Goal: Task Accomplishment & Management: Complete application form

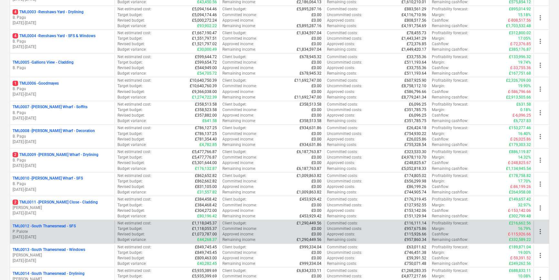
scroll to position [294, 0]
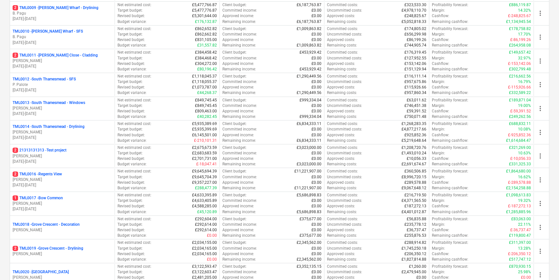
click at [42, 172] on p "2 TML0016 - Regents View" at bounding box center [37, 173] width 49 height 5
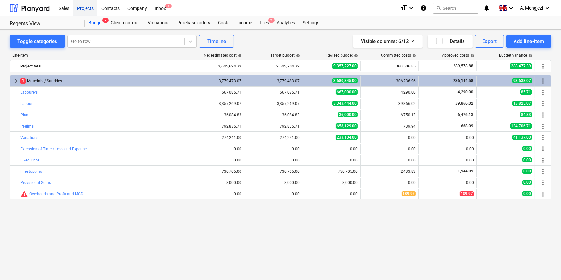
click at [87, 6] on div "Projects" at bounding box center [85, 8] width 24 height 16
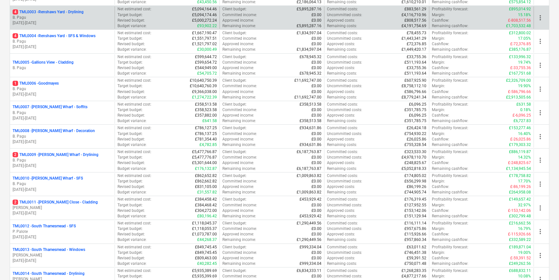
scroll to position [294, 0]
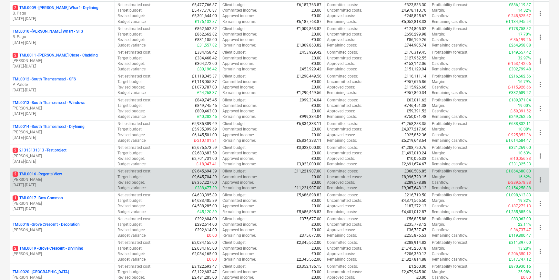
click at [74, 176] on div "2 TML0016 - Regents View" at bounding box center [62, 173] width 99 height 5
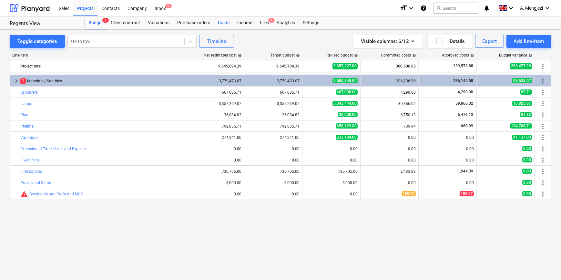
click at [224, 23] on div "Costs" at bounding box center [223, 22] width 19 height 13
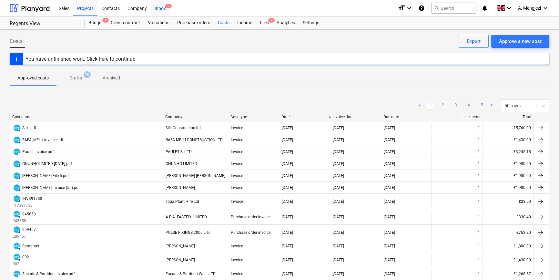
click at [160, 6] on div "Inbox 3" at bounding box center [160, 8] width 19 height 16
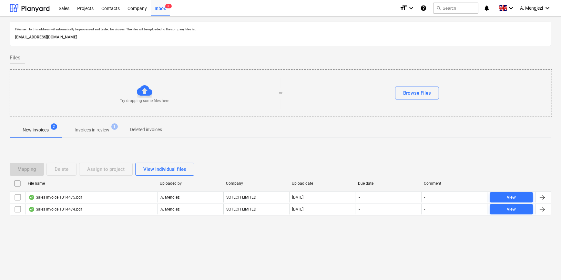
click at [93, 131] on p "Invoices in review" at bounding box center [92, 130] width 35 height 7
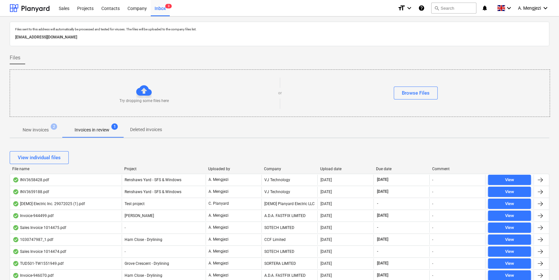
drag, startPoint x: 271, startPoint y: 168, endPoint x: 283, endPoint y: 171, distance: 12.8
click at [271, 168] on div "Company" at bounding box center [289, 169] width 51 height 5
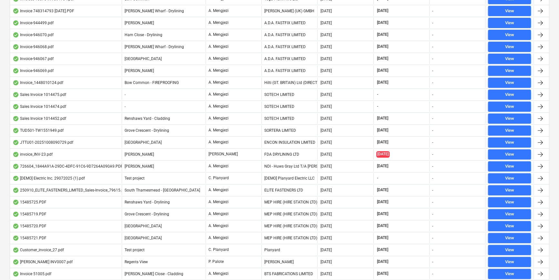
scroll to position [328, 0]
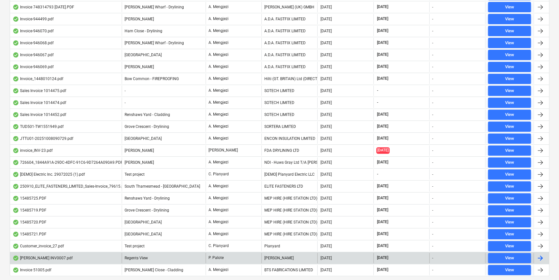
click at [308, 255] on div "[PERSON_NAME]" at bounding box center [290, 258] width 56 height 10
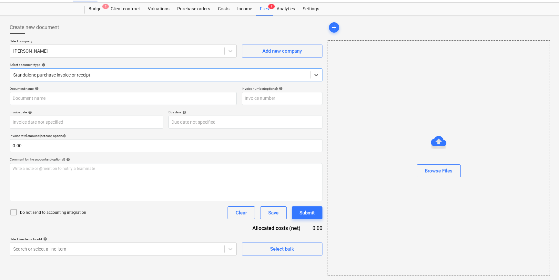
type input "007"
type input "[DATE]"
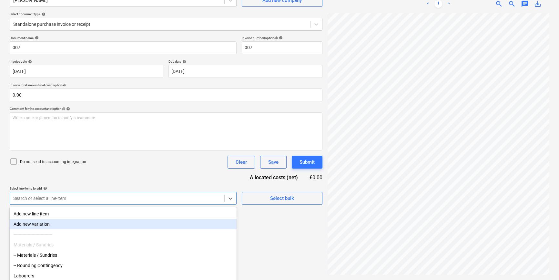
scroll to position [88, 0]
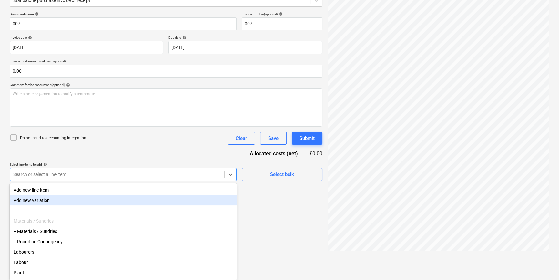
click at [149, 191] on body "Sales Projects Contacts Company Inbox 3 format_size keyboard_arrow_down help se…" at bounding box center [279, 52] width 559 height 280
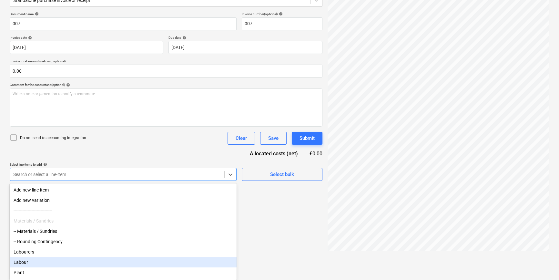
click at [27, 266] on div "Labour" at bounding box center [123, 262] width 227 height 10
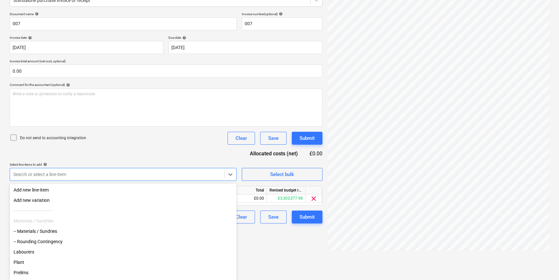
click at [289, 247] on div "Create new document Select company [PERSON_NAME] Add new company Select documen…" at bounding box center [166, 99] width 318 height 310
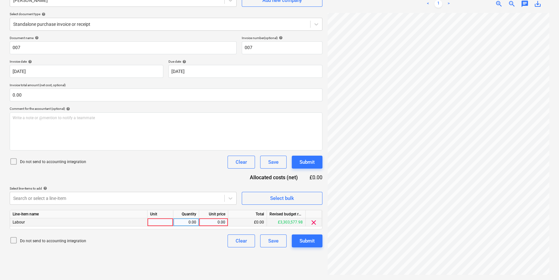
click at [163, 224] on div at bounding box center [161, 222] width 26 height 8
type input "labour"
type input "2000"
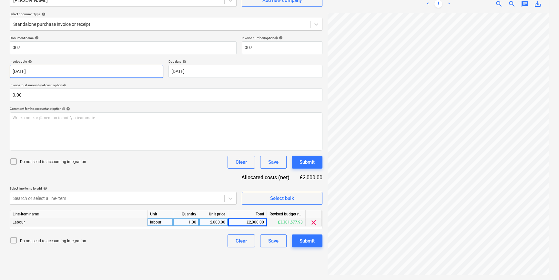
click at [106, 67] on body "Sales Projects Contacts Company Inbox 3 format_size keyboard_arrow_down help se…" at bounding box center [279, 75] width 559 height 280
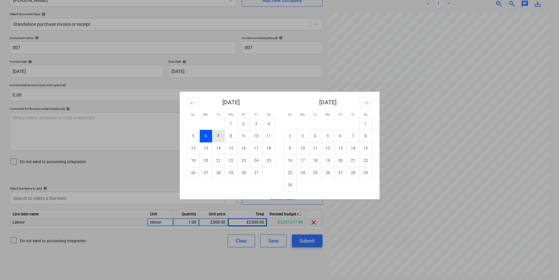
click at [221, 132] on td "7" at bounding box center [218, 136] width 13 height 12
type input "[DATE]"
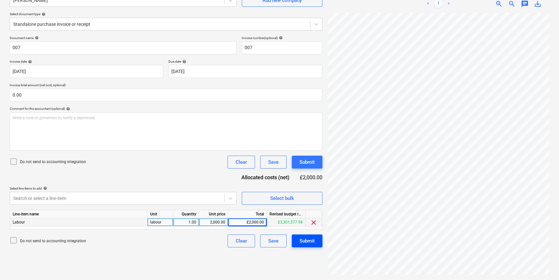
click at [312, 241] on div "Submit" at bounding box center [307, 241] width 15 height 8
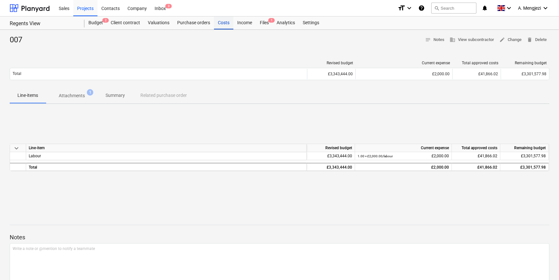
click at [224, 23] on div "Costs" at bounding box center [223, 22] width 19 height 13
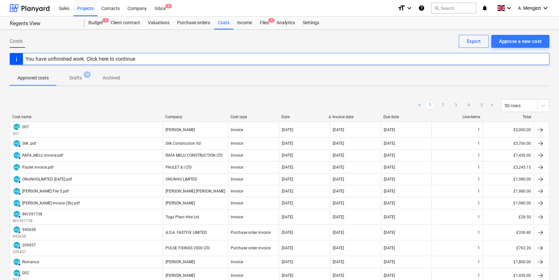
click at [186, 113] on div "< 1 2 3 4 5 > 50 rows" at bounding box center [280, 106] width 540 height 18
click at [186, 116] on div "Company" at bounding box center [195, 117] width 60 height 5
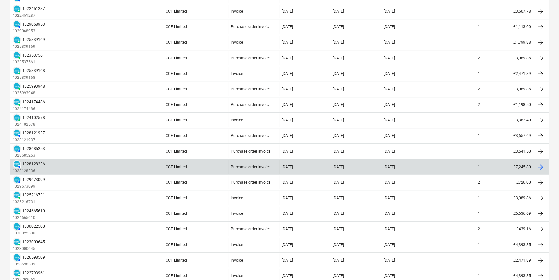
scroll to position [353, 0]
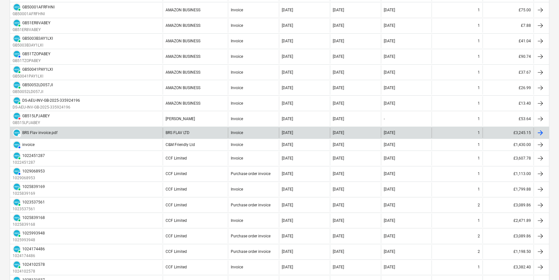
click at [152, 129] on div "DRAFT BRS Flav invoice.pdf" at bounding box center [86, 133] width 153 height 10
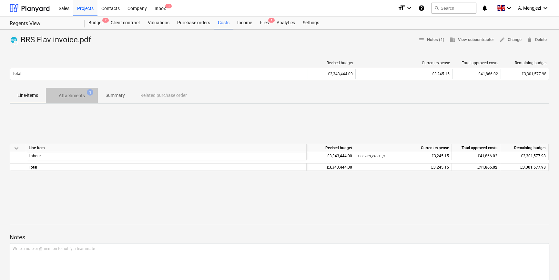
click at [82, 95] on p "Attachments" at bounding box center [72, 95] width 26 height 7
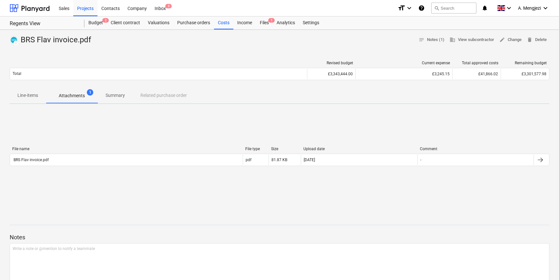
click at [113, 94] on p "Summary" at bounding box center [115, 95] width 19 height 7
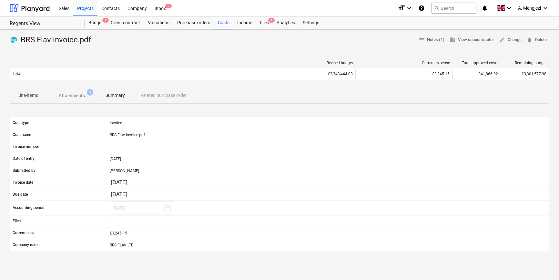
click at [144, 95] on div "Line-items Attachments 1 Summary Related purchase order" at bounding box center [280, 96] width 540 height 16
click at [436, 37] on span "notes Notes (1)" at bounding box center [432, 39] width 26 height 7
click at [226, 20] on div "Costs" at bounding box center [223, 22] width 19 height 13
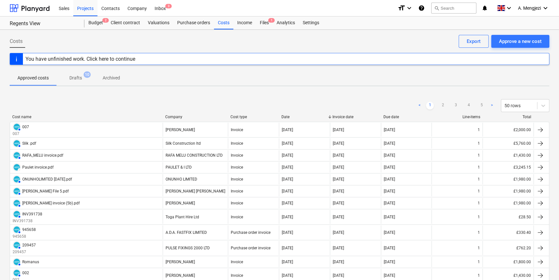
click at [200, 117] on div "Company" at bounding box center [195, 117] width 60 height 5
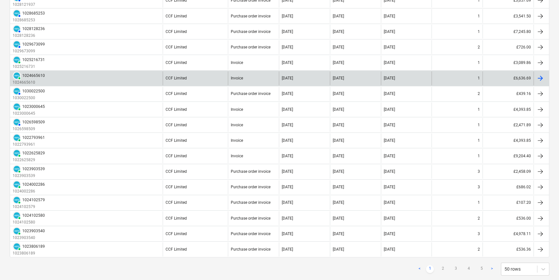
scroll to position [646, 0]
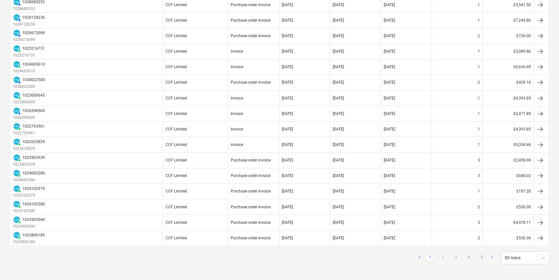
click at [443, 254] on link "2" at bounding box center [443, 258] width 8 height 8
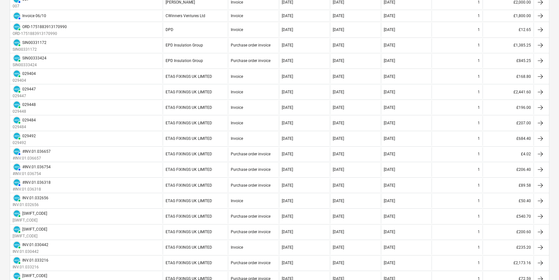
scroll to position [63, 0]
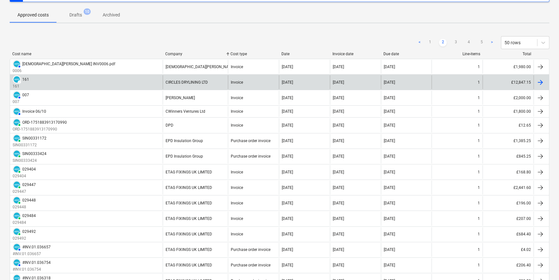
click at [276, 79] on div "Invoice" at bounding box center [253, 82] width 51 height 14
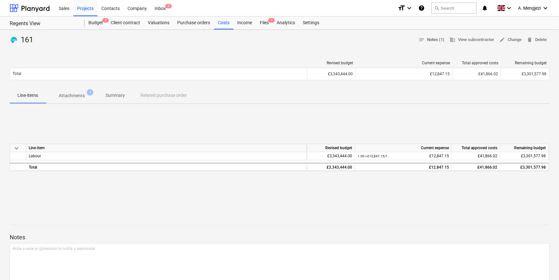
click at [434, 37] on span "notes Notes (1)" at bounding box center [432, 39] width 26 height 7
click at [227, 23] on div "Costs" at bounding box center [223, 22] width 19 height 13
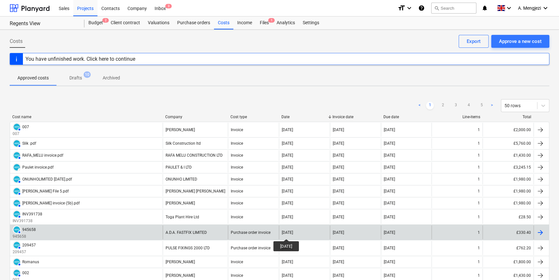
scroll to position [147, 0]
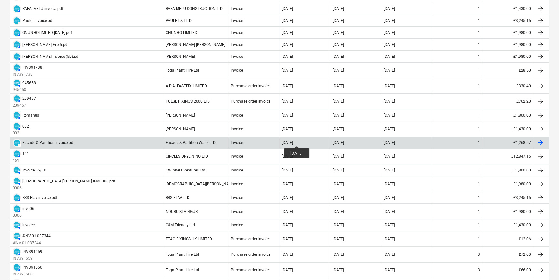
click at [293, 140] on div "[DATE]" at bounding box center [287, 142] width 11 height 5
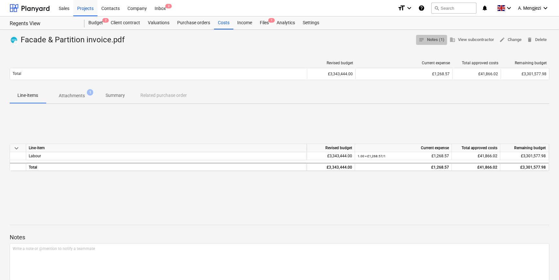
click at [427, 37] on span "notes Notes (1)" at bounding box center [432, 39] width 26 height 7
click at [221, 20] on div "Costs" at bounding box center [223, 22] width 19 height 13
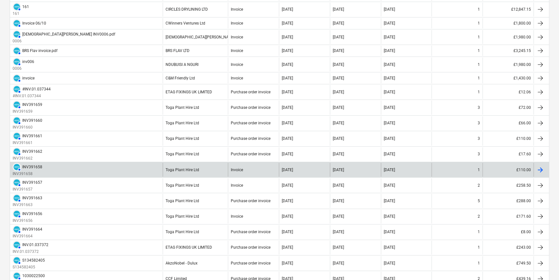
scroll to position [147, 0]
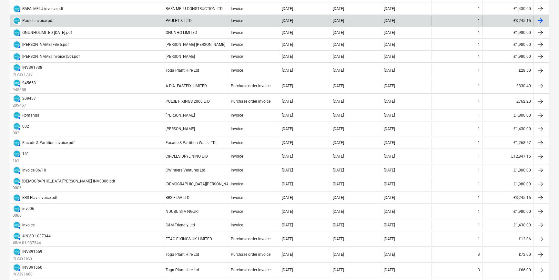
click at [223, 19] on div "PAULET & I LTD" at bounding box center [195, 21] width 65 height 10
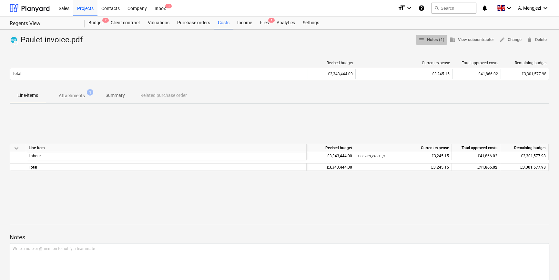
click at [428, 40] on span "notes Notes (1)" at bounding box center [432, 39] width 26 height 7
click at [161, 4] on div "Inbox 3" at bounding box center [160, 8] width 19 height 16
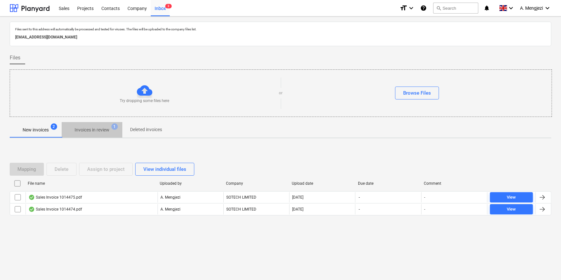
click at [97, 127] on span "Invoices in review 1" at bounding box center [91, 130] width 45 height 6
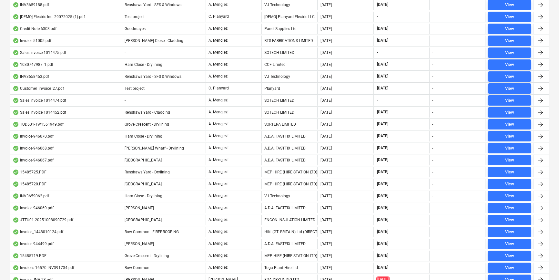
scroll to position [40, 0]
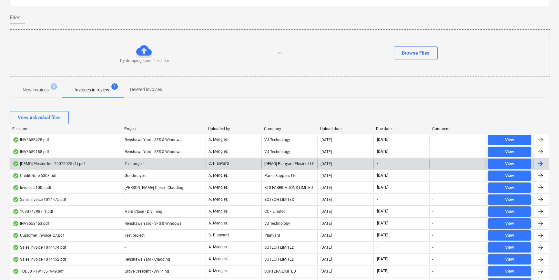
drag, startPoint x: 272, startPoint y: 129, endPoint x: 287, endPoint y: 157, distance: 32.7
click at [272, 129] on div "Company" at bounding box center [289, 129] width 51 height 5
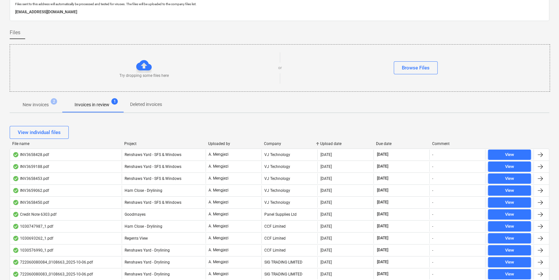
scroll to position [0, 0]
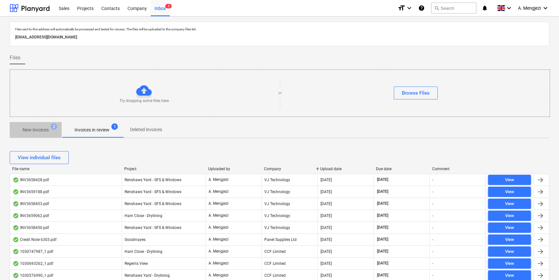
click at [40, 129] on p "New invoices" at bounding box center [36, 130] width 26 height 7
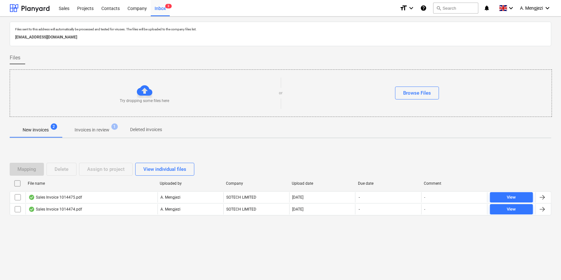
drag, startPoint x: 86, startPoint y: 130, endPoint x: 87, endPoint y: 125, distance: 5.3
click at [86, 130] on p "Invoices in review" at bounding box center [92, 130] width 35 height 7
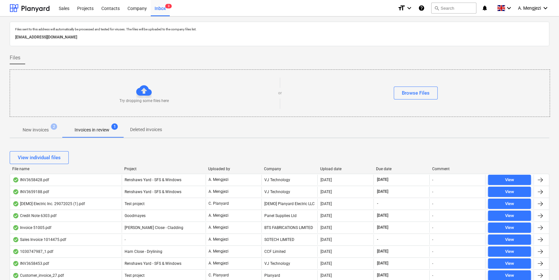
click at [273, 168] on div "Company" at bounding box center [289, 169] width 51 height 5
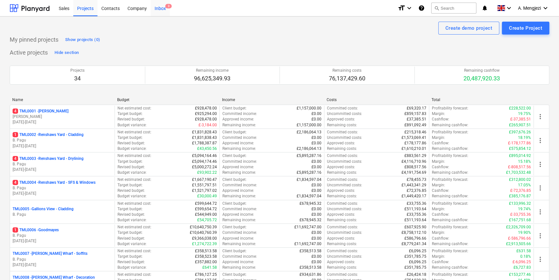
click at [163, 7] on div "Inbox 3" at bounding box center [160, 8] width 19 height 16
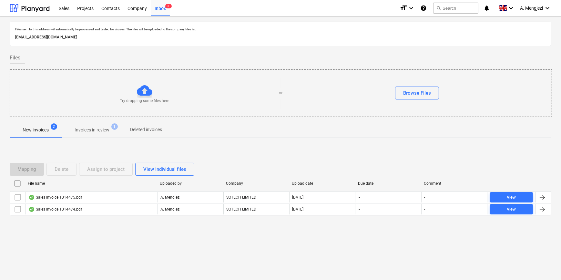
click at [93, 129] on p "Invoices in review" at bounding box center [92, 130] width 35 height 7
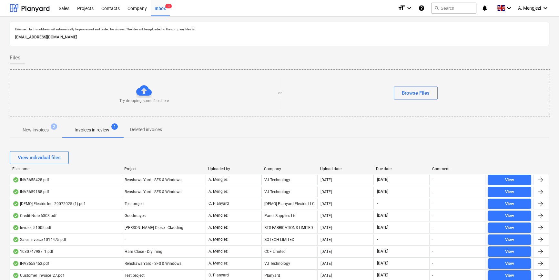
click at [275, 169] on div "Company" at bounding box center [289, 169] width 51 height 5
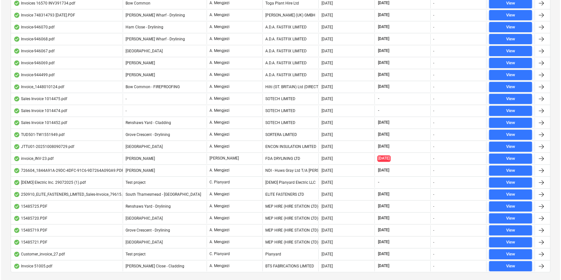
scroll to position [334, 0]
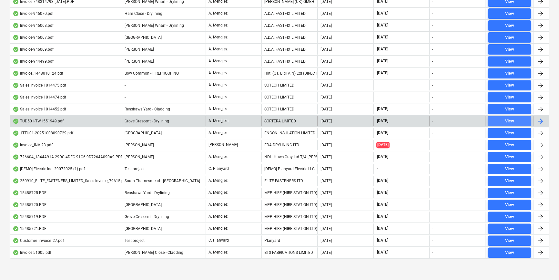
click at [517, 118] on span "View" at bounding box center [510, 121] width 38 height 7
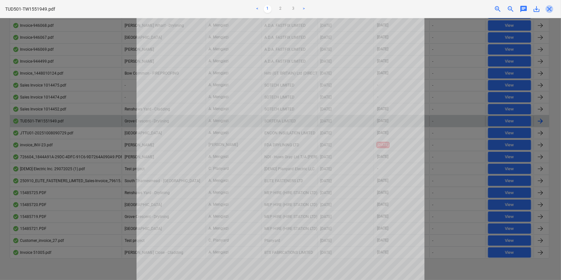
click at [552, 8] on span "close" at bounding box center [550, 9] width 8 height 8
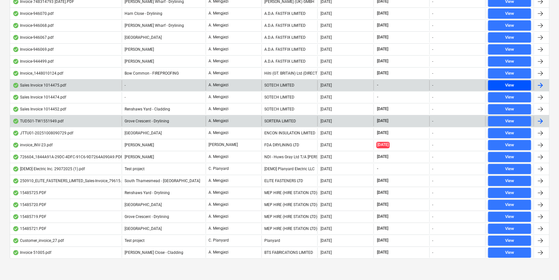
click at [501, 82] on span "View" at bounding box center [510, 85] width 38 height 7
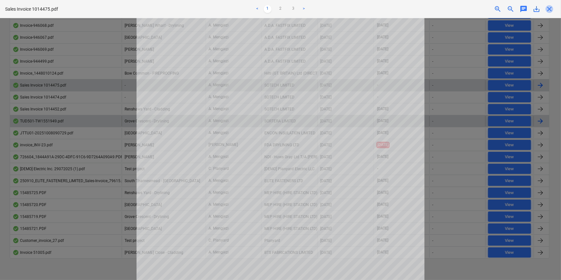
click at [550, 9] on span "close" at bounding box center [550, 9] width 8 height 8
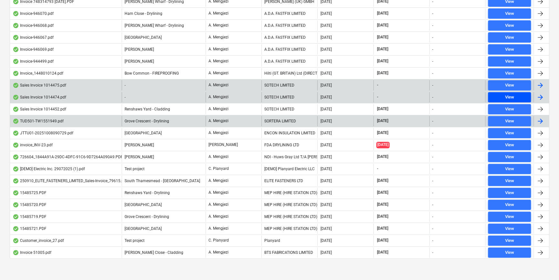
click at [506, 94] on div "View" at bounding box center [509, 97] width 9 height 7
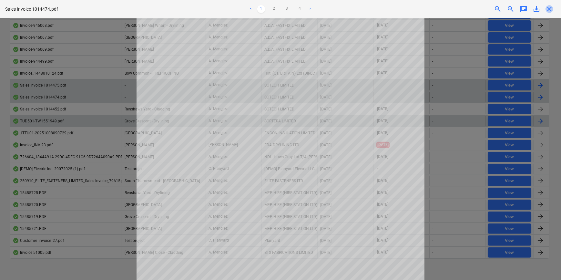
click at [547, 6] on span "close" at bounding box center [550, 9] width 8 height 8
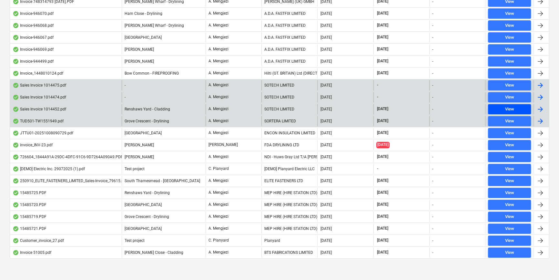
click at [513, 106] on div "View" at bounding box center [509, 109] width 9 height 7
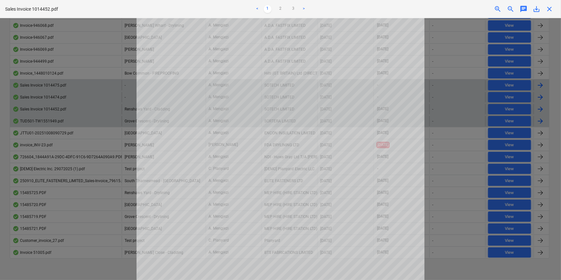
click at [551, 8] on span "close" at bounding box center [550, 9] width 8 height 8
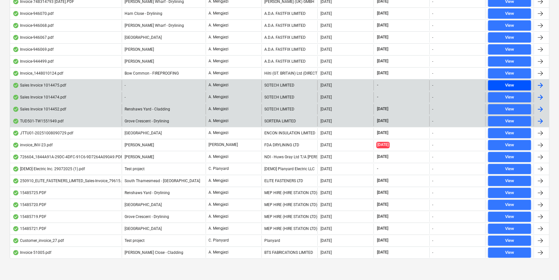
click at [511, 82] on div "View" at bounding box center [509, 85] width 9 height 7
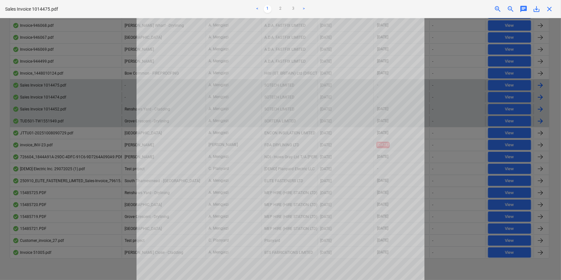
scroll to position [147, 0]
click at [294, 11] on link "3" at bounding box center [294, 9] width 8 height 8
click at [282, 5] on link "2" at bounding box center [281, 9] width 8 height 8
click at [546, 4] on div "Sales Invoice 1014475.pdf < 1 2 3 > zoom_in zoom_out chat 0 save_alt close" at bounding box center [280, 9] width 561 height 18
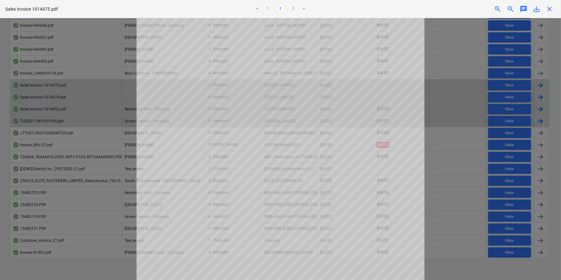
click at [550, 7] on span "close" at bounding box center [550, 9] width 8 height 8
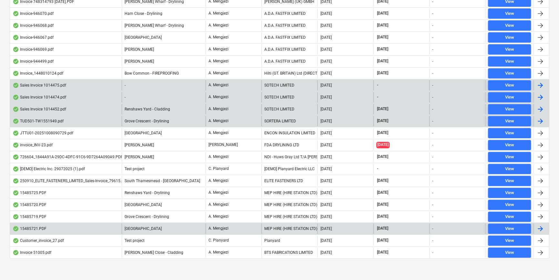
scroll to position [187, 0]
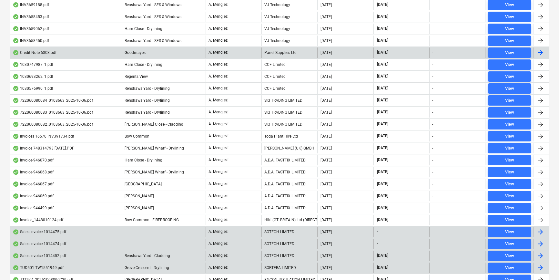
click at [240, 50] on div "A. Mengjezi" at bounding box center [234, 52] width 56 height 10
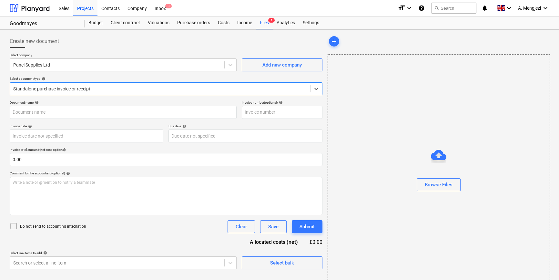
type input "6303"
type input "[DATE]"
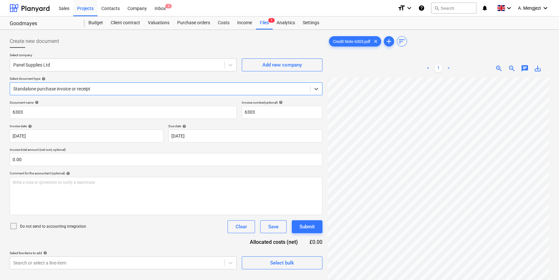
click at [95, 84] on div "Standalone purchase invoice or receipt" at bounding box center [160, 88] width 300 height 9
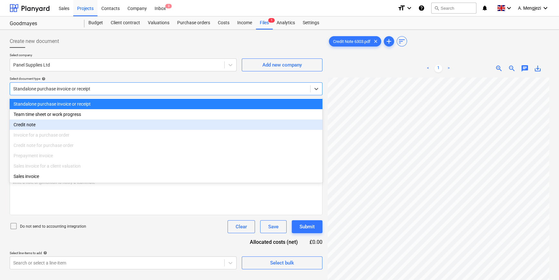
click at [67, 125] on div "Credit note" at bounding box center [166, 124] width 313 height 10
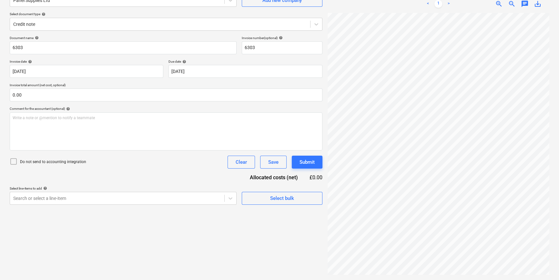
scroll to position [56, 26]
click at [129, 202] on body "Sales Projects Contacts Company Inbox 3 format_size keyboard_arrow_down help se…" at bounding box center [279, 75] width 559 height 280
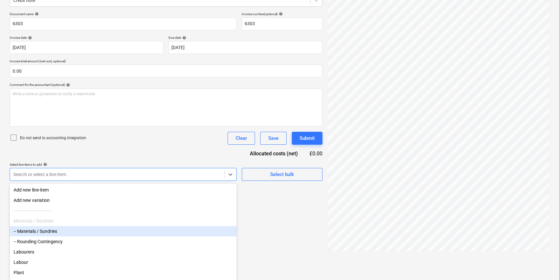
click at [68, 235] on div "-- Materials / Sundries" at bounding box center [123, 231] width 227 height 10
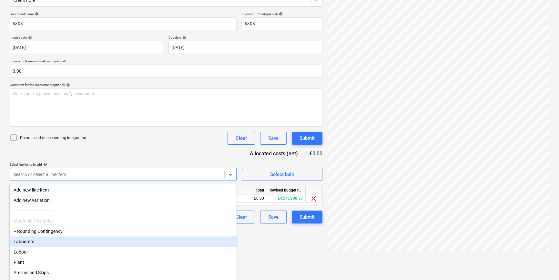
click at [300, 191] on html "Sales Projects Contacts Company Inbox 3 format_size keyboard_arrow_down help se…" at bounding box center [279, 52] width 559 height 280
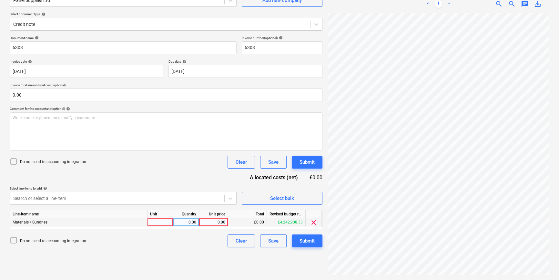
click at [162, 224] on div at bounding box center [161, 222] width 26 height 8
type input "pcs"
type input "-75"
type input "13.23"
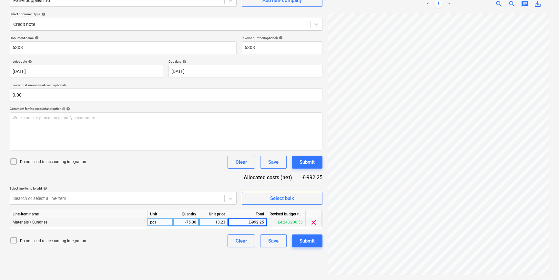
scroll to position [108, 70]
click at [215, 226] on div "13.23" at bounding box center [214, 222] width 24 height 8
type input "12.568533"
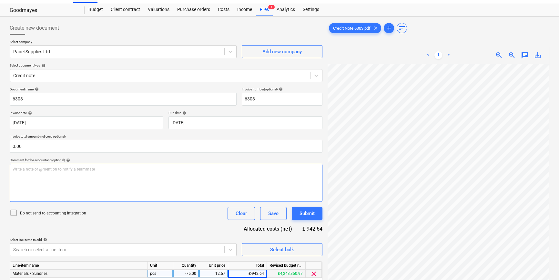
scroll to position [0, 0]
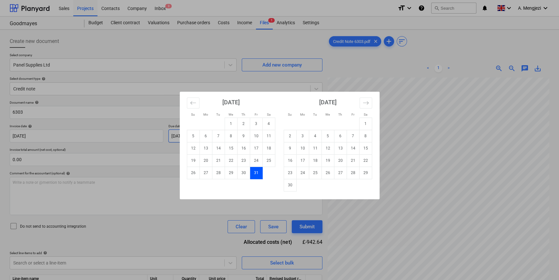
click at [208, 138] on body "Sales Projects Contacts Company Inbox 3 format_size keyboard_arrow_down help se…" at bounding box center [279, 140] width 559 height 280
click at [139, 202] on div "Su Mo Tu We Th Fr Sa Su Mo Tu We Th Fr Sa September 2025 1 2 3 4 5 6 7 8 9 10 1…" at bounding box center [279, 140] width 559 height 280
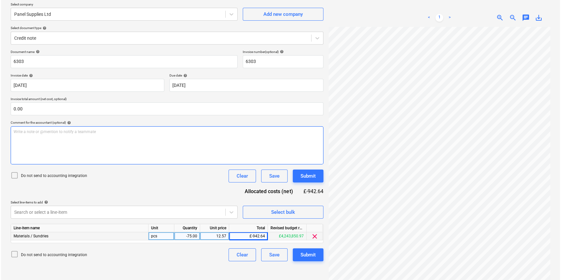
scroll to position [65, 0]
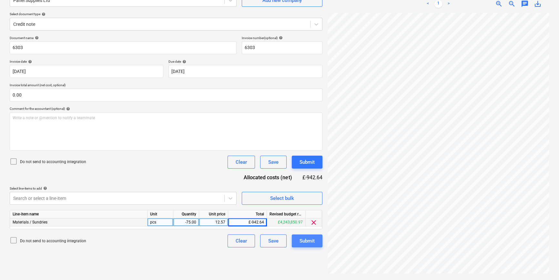
click at [297, 242] on button "Submit" at bounding box center [307, 240] width 31 height 13
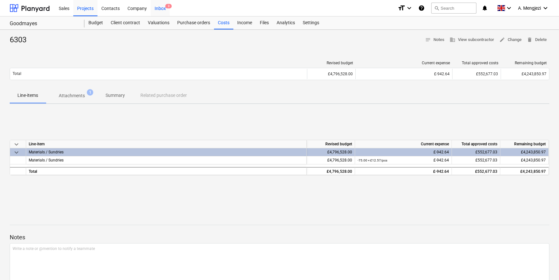
click at [158, 8] on div "Inbox 3" at bounding box center [160, 8] width 19 height 16
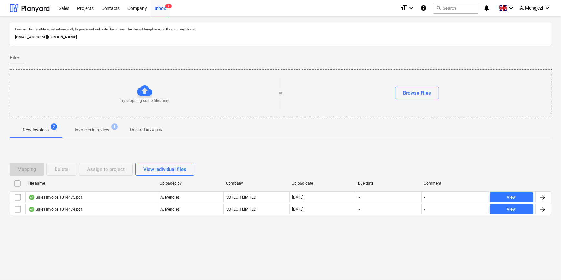
click at [98, 131] on p "Invoices in review" at bounding box center [92, 130] width 35 height 7
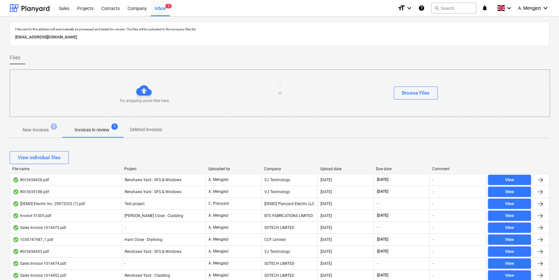
click at [284, 168] on div "Company" at bounding box center [289, 169] width 51 height 5
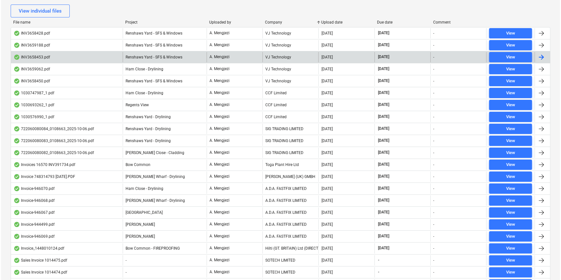
scroll to position [274, 0]
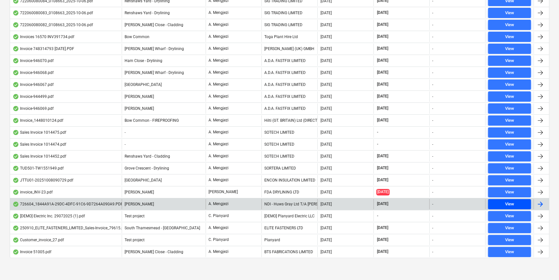
click at [501, 201] on span "View" at bounding box center [510, 204] width 38 height 7
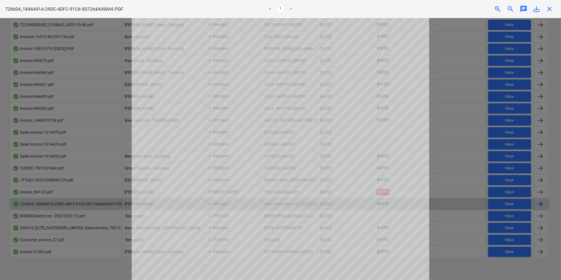
click at [547, 6] on span "close" at bounding box center [550, 9] width 8 height 8
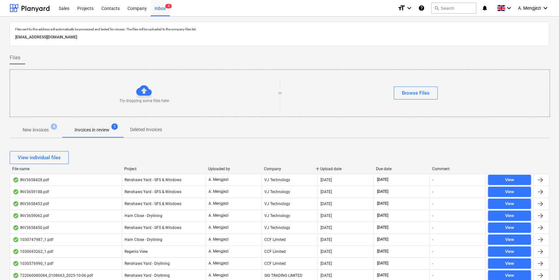
click at [34, 130] on p "New invoices" at bounding box center [36, 130] width 26 height 7
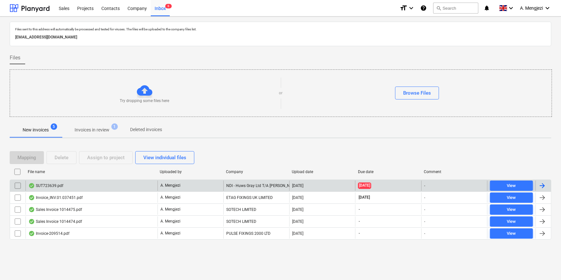
click at [214, 183] on div "A. Mengjezi" at bounding box center [191, 186] width 66 height 10
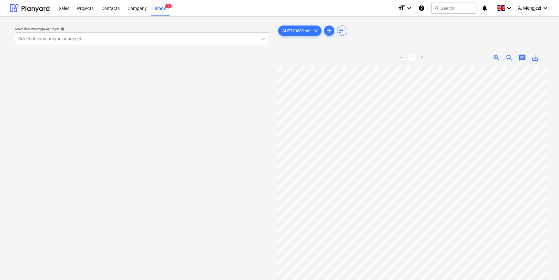
scroll to position [9, 30]
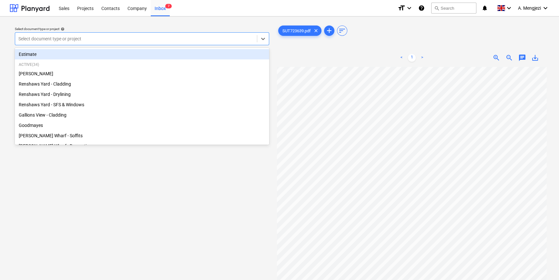
click at [124, 44] on div "Select document type or project" at bounding box center [142, 38] width 254 height 13
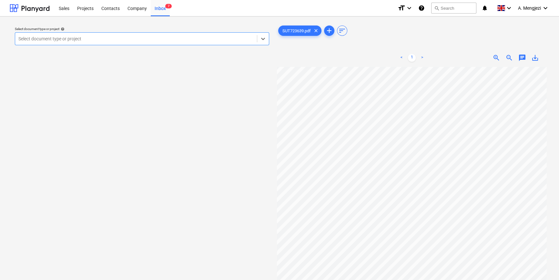
click at [128, 36] on div at bounding box center [135, 39] width 235 height 6
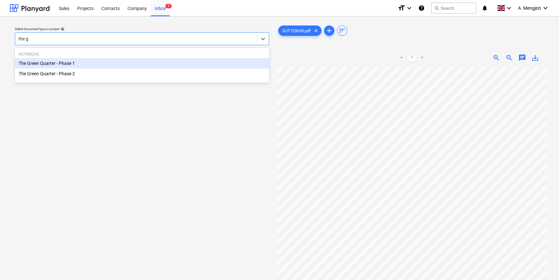
type input "the gr"
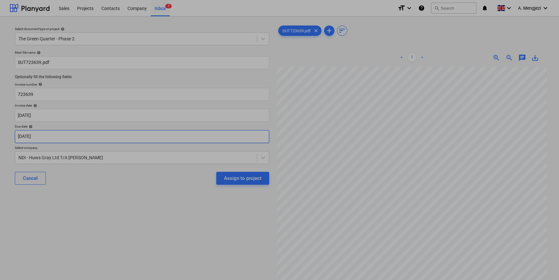
click at [113, 140] on body "Sales Projects Contacts Company Inbox 7 format_size keyboard_arrow_down help se…" at bounding box center [279, 140] width 559 height 280
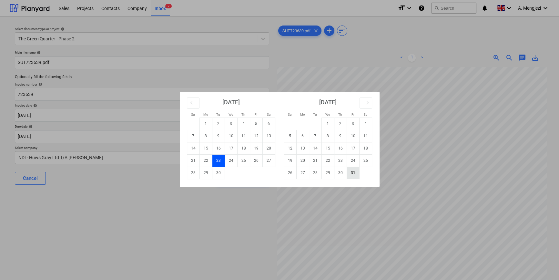
click at [355, 173] on td "31" at bounding box center [353, 173] width 13 height 12
type input "[DATE]"
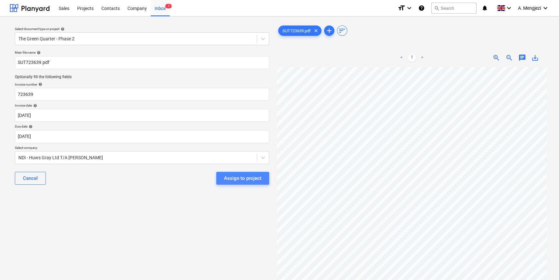
click at [237, 178] on div "Assign to project" at bounding box center [242, 178] width 37 height 8
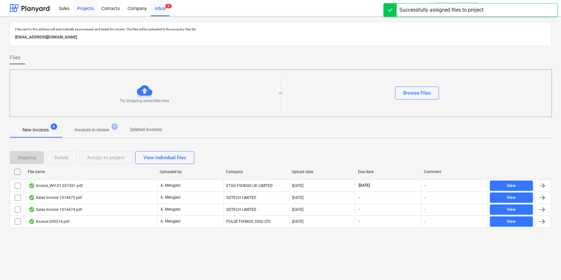
click at [84, 6] on div "Projects" at bounding box center [85, 8] width 24 height 16
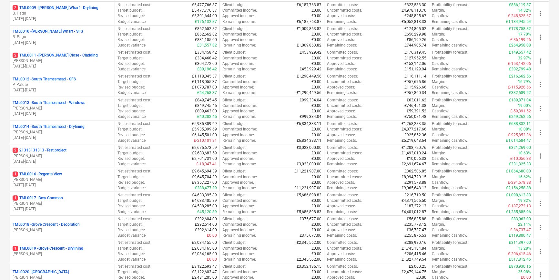
scroll to position [440, 0]
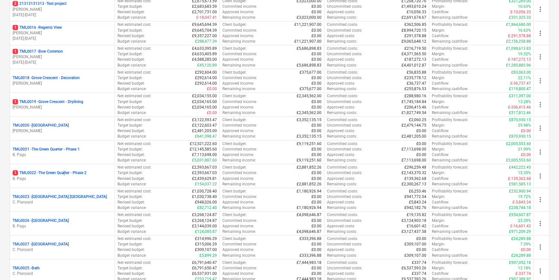
click at [67, 170] on p "1 TML0022 - The Green Quarter - Phase 2" at bounding box center [50, 172] width 74 height 5
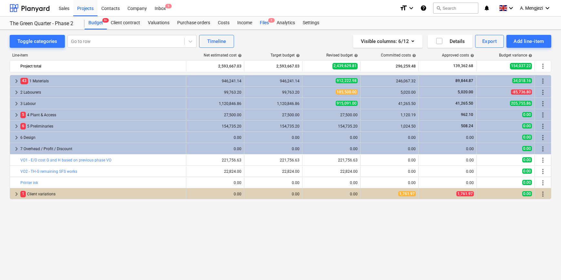
click at [262, 20] on div "Files 1" at bounding box center [264, 22] width 17 height 13
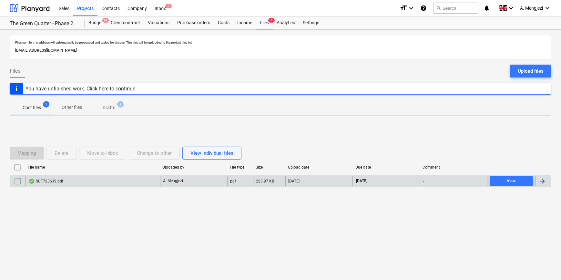
click at [195, 178] on div "A. Mengjezi" at bounding box center [193, 181] width 67 height 10
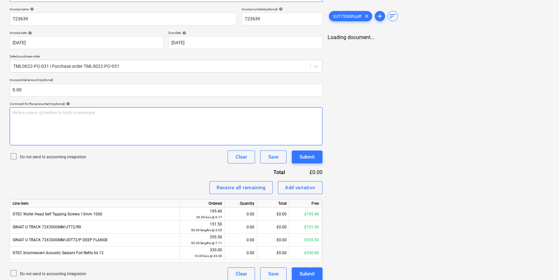
scroll to position [98, 0]
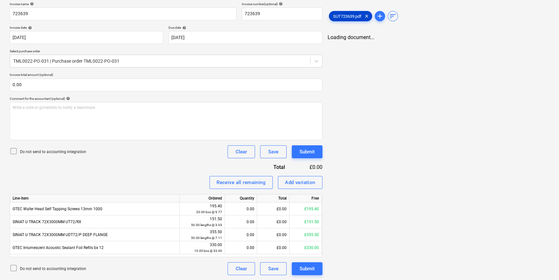
click at [349, 16] on span "SUT723639.pdf" at bounding box center [347, 16] width 36 height 5
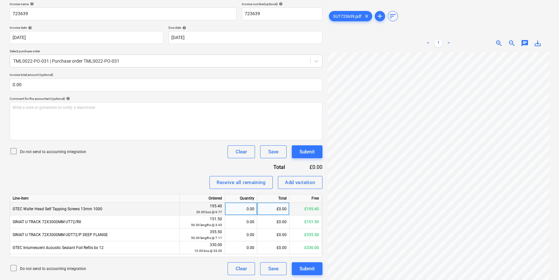
click at [242, 208] on div "0.00" at bounding box center [241, 208] width 27 height 13
type input "20"
type input "50"
type input "10"
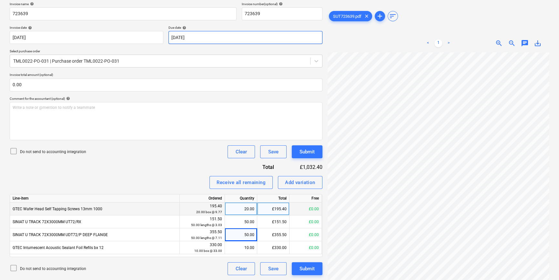
click at [240, 36] on body "Sales Projects Contacts Company Inbox 4 format_size keyboard_arrow_down help se…" at bounding box center [279, 42] width 559 height 280
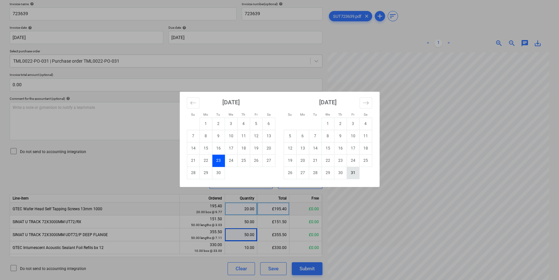
click at [352, 171] on td "31" at bounding box center [353, 173] width 13 height 12
type input "[DATE]"
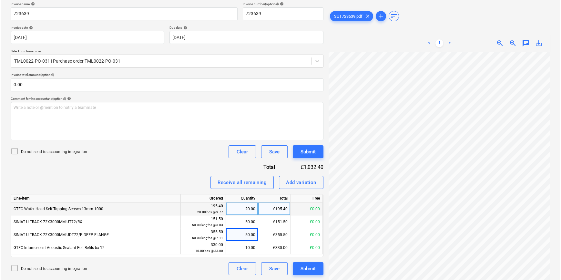
scroll to position [0, 78]
click at [308, 269] on div "Submit" at bounding box center [307, 268] width 15 height 8
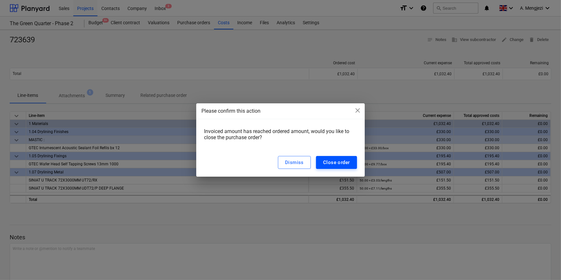
click at [342, 159] on div "Close order" at bounding box center [336, 162] width 27 height 8
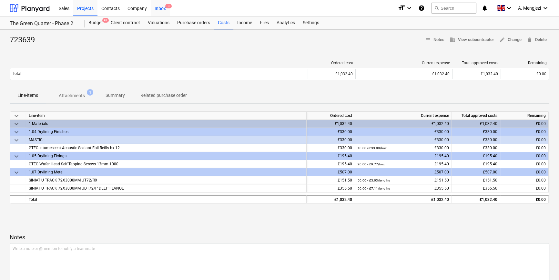
click at [160, 6] on div "Inbox 3" at bounding box center [160, 8] width 19 height 16
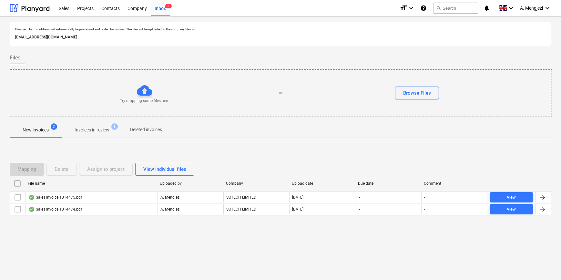
click at [100, 129] on p "Invoices in review" at bounding box center [92, 130] width 35 height 7
